Goal: Task Accomplishment & Management: Use online tool/utility

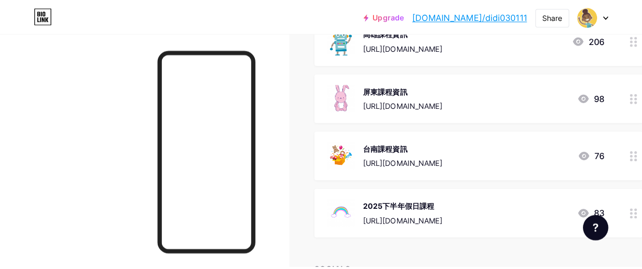
scroll to position [209, 0]
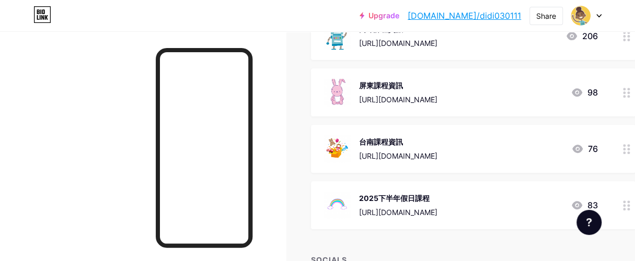
click at [400, 202] on div "2025下半年假日課程" at bounding box center [398, 198] width 78 height 11
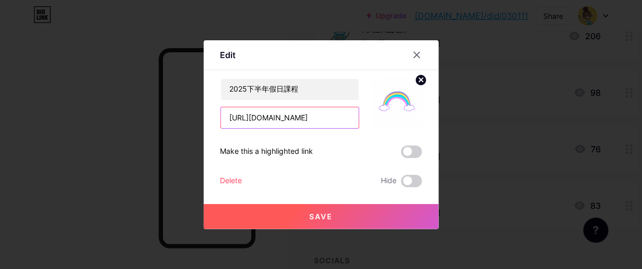
scroll to position [0, 199]
drag, startPoint x: 229, startPoint y: 118, endPoint x: 409, endPoint y: 103, distance: 180.3
click at [409, 103] on div "2025下半年假日課程 [URL][DOMAIN_NAME]" at bounding box center [322, 103] width 202 height 50
paste input "[URL][DOMAIN_NAME]"
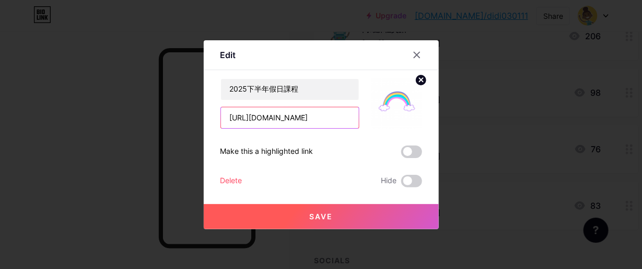
scroll to position [0, 189]
type input "[URL][DOMAIN_NAME]"
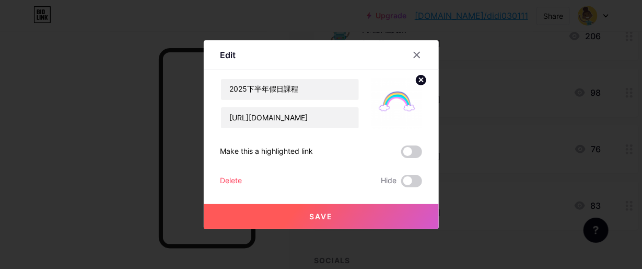
click at [348, 212] on button "Save" at bounding box center [321, 216] width 235 height 25
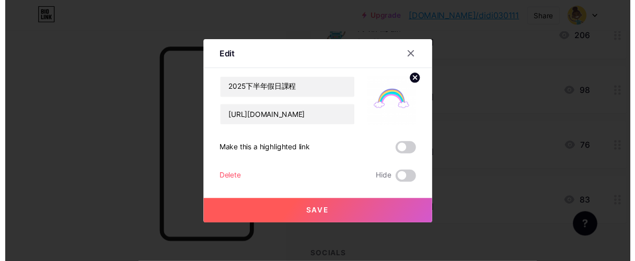
scroll to position [0, 0]
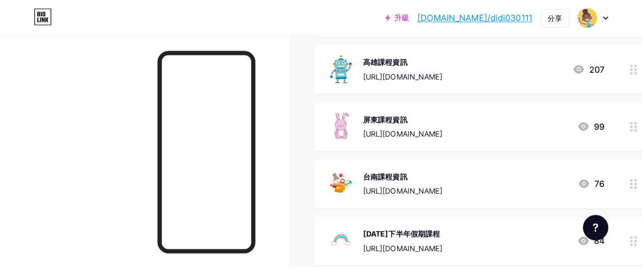
scroll to position [261, 0]
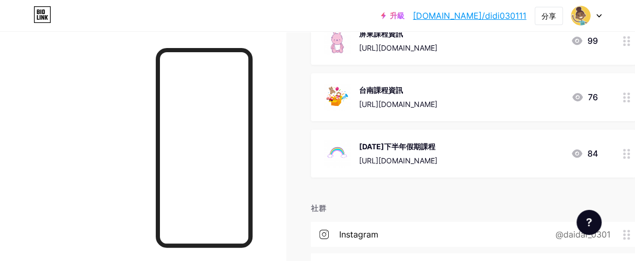
click at [410, 151] on div "[DATE]下半年假期課程 [URL][DOMAIN_NAME]" at bounding box center [398, 153] width 78 height 27
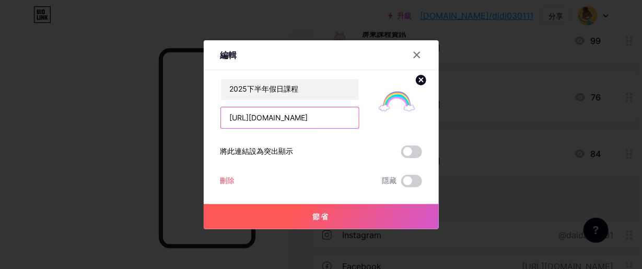
scroll to position [0, 189]
drag, startPoint x: 230, startPoint y: 114, endPoint x: 470, endPoint y: 113, distance: 239.8
click at [470, 113] on div "編輯 內容 Youtube 無需離開您的頁面即可播放 YouTube 影片。 添加 Vimeo 無需離開您的頁面即可播放 Vimeo 影片。 添加 抖音 增加…" at bounding box center [321, 134] width 642 height 269
paste input "[URL][DOMAIN_NAME]"
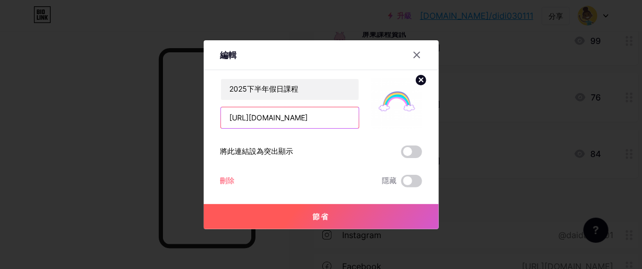
scroll to position [0, 195]
type input "[URL][DOMAIN_NAME]"
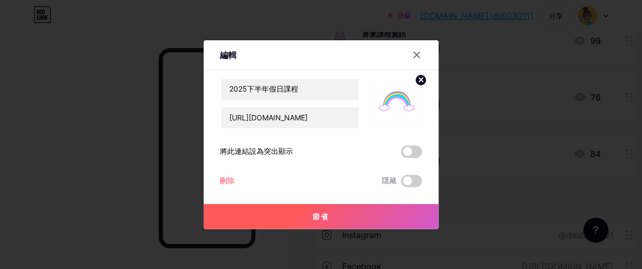
click at [344, 217] on button "節省" at bounding box center [321, 216] width 235 height 25
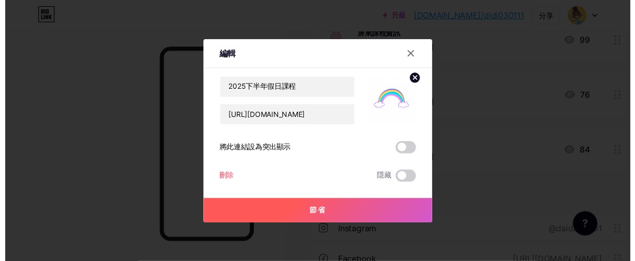
scroll to position [0, 0]
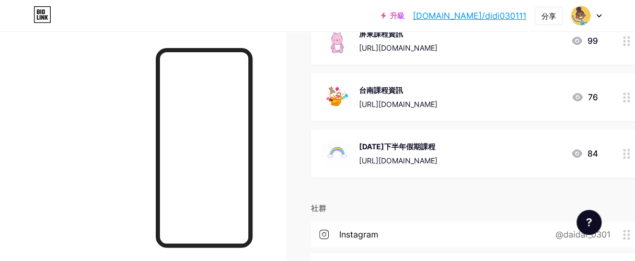
click at [272, 174] on div at bounding box center [143, 161] width 286 height 261
